Goal: Information Seeking & Learning: Understand process/instructions

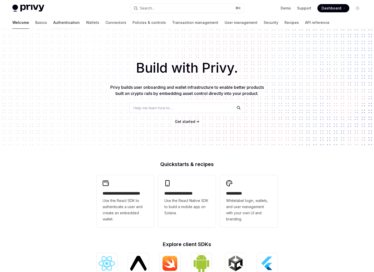
click at [53, 21] on link "Authentication" at bounding box center [66, 22] width 26 height 12
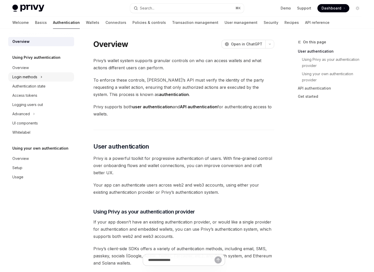
click at [40, 77] on div "Login methods" at bounding box center [41, 76] width 66 height 9
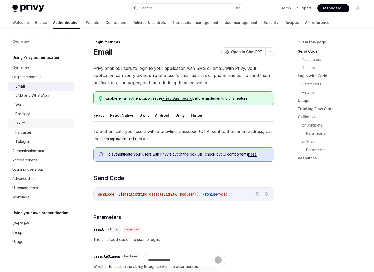
click at [33, 120] on div "OAuth" at bounding box center [42, 123] width 55 height 6
type textarea "*"
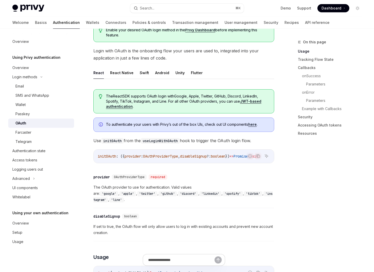
scroll to position [96, 0]
click at [155, 159] on span "OAuthProviderType" at bounding box center [160, 157] width 35 height 5
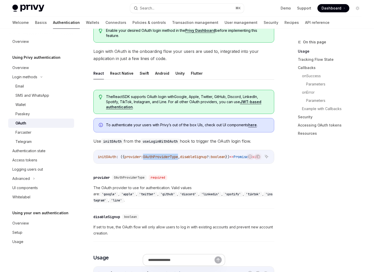
click at [155, 159] on span "OAuthProviderType" at bounding box center [160, 157] width 35 height 5
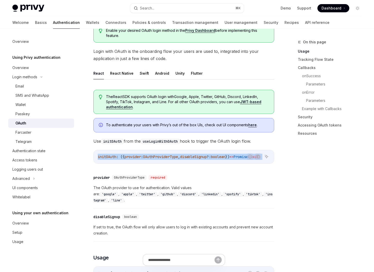
click at [155, 159] on span "OAuthProviderType" at bounding box center [160, 157] width 35 height 5
click at [111, 157] on span "initOAuth" at bounding box center [107, 157] width 18 height 5
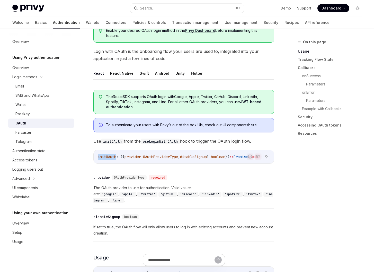
click at [111, 157] on span "initOAuth" at bounding box center [107, 157] width 18 height 5
click at [113, 157] on span "initOAuth" at bounding box center [107, 157] width 18 height 5
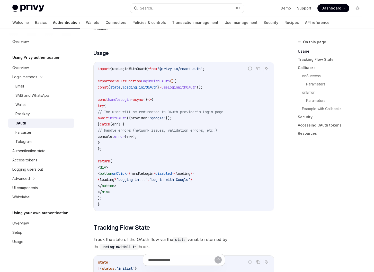
scroll to position [312, 0]
